Goal: Task Accomplishment & Management: Complete application form

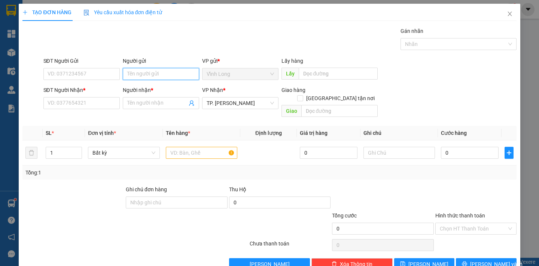
click at [152, 78] on input "Người gửi" at bounding box center [161, 74] width 76 height 12
type input "BÁN"
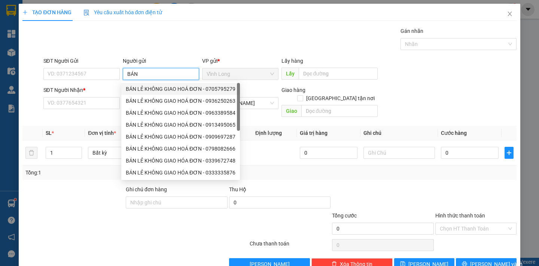
click at [144, 85] on div "BÁN LẺ KHÔNG GIAO HOÁ ĐƠN - 0705795279" at bounding box center [180, 89] width 119 height 12
type input "0705795279"
type input "BÁN LẺ KHÔNG GIAO HOÁ ĐƠN"
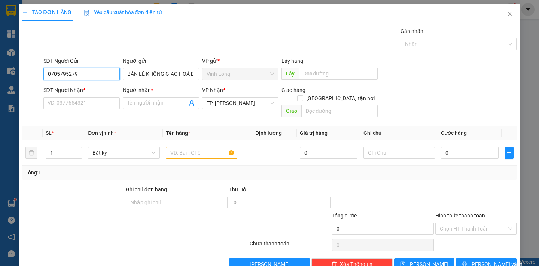
drag, startPoint x: 82, startPoint y: 77, endPoint x: 0, endPoint y: 65, distance: 82.8
click at [0, 65] on div "TẠO ĐƠN HÀNG Yêu cầu xuất hóa đơn điện tử Transit Pickup Surcharge Ids Transit …" at bounding box center [269, 133] width 539 height 266
click at [65, 107] on input "SĐT Người Nhận *" at bounding box center [81, 103] width 76 height 12
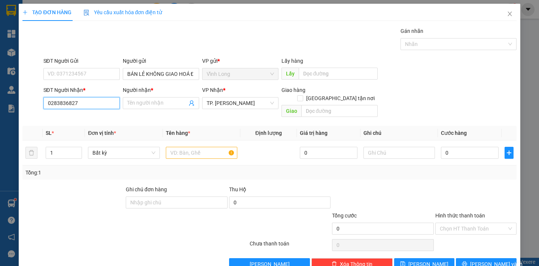
type input "02838368272"
click at [101, 118] on div "02838368272 - C SÂM TRẠM" at bounding box center [80, 118] width 67 height 8
type input "C SÂM TRẠM"
type input "02838368272"
click at [193, 147] on input "text" at bounding box center [201, 153] width 71 height 12
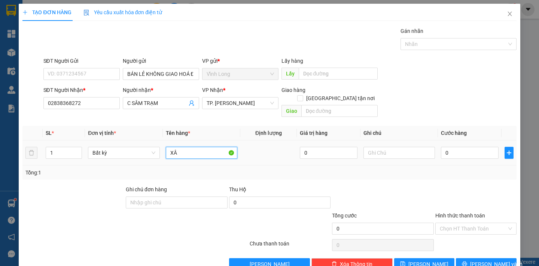
type input "X"
type input "GÓI TT"
type input "2 XÂP"
type input "4"
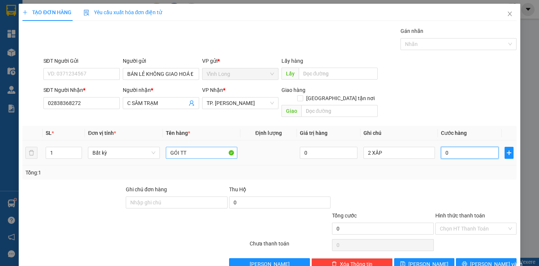
type input "4"
type input "40"
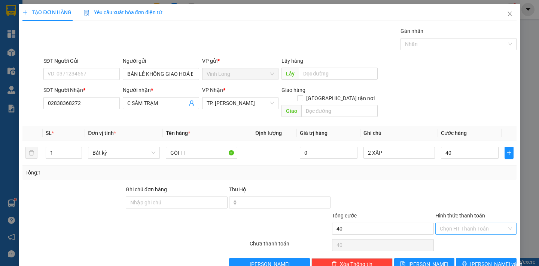
type input "40.000"
click at [460, 223] on input "Hình thức thanh toán" at bounding box center [472, 228] width 67 height 11
click at [458, 237] on div "Tại văn phòng" at bounding box center [470, 235] width 71 height 8
type input "0"
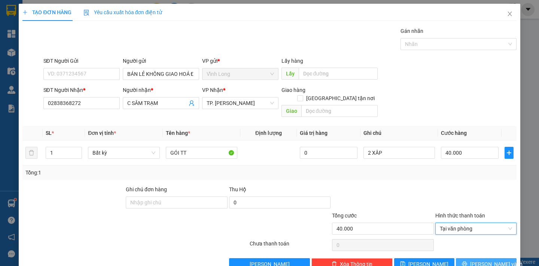
click at [484, 260] on span "[PERSON_NAME] và In" at bounding box center [496, 264] width 52 height 8
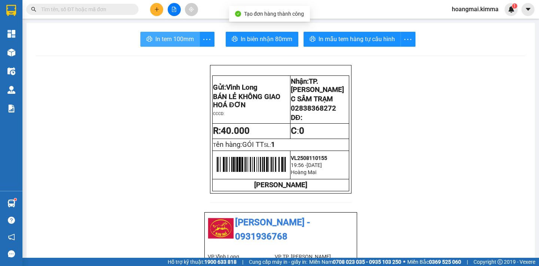
click at [164, 35] on span "In tem 100mm" at bounding box center [174, 38] width 39 height 9
